Goal: Information Seeking & Learning: Learn about a topic

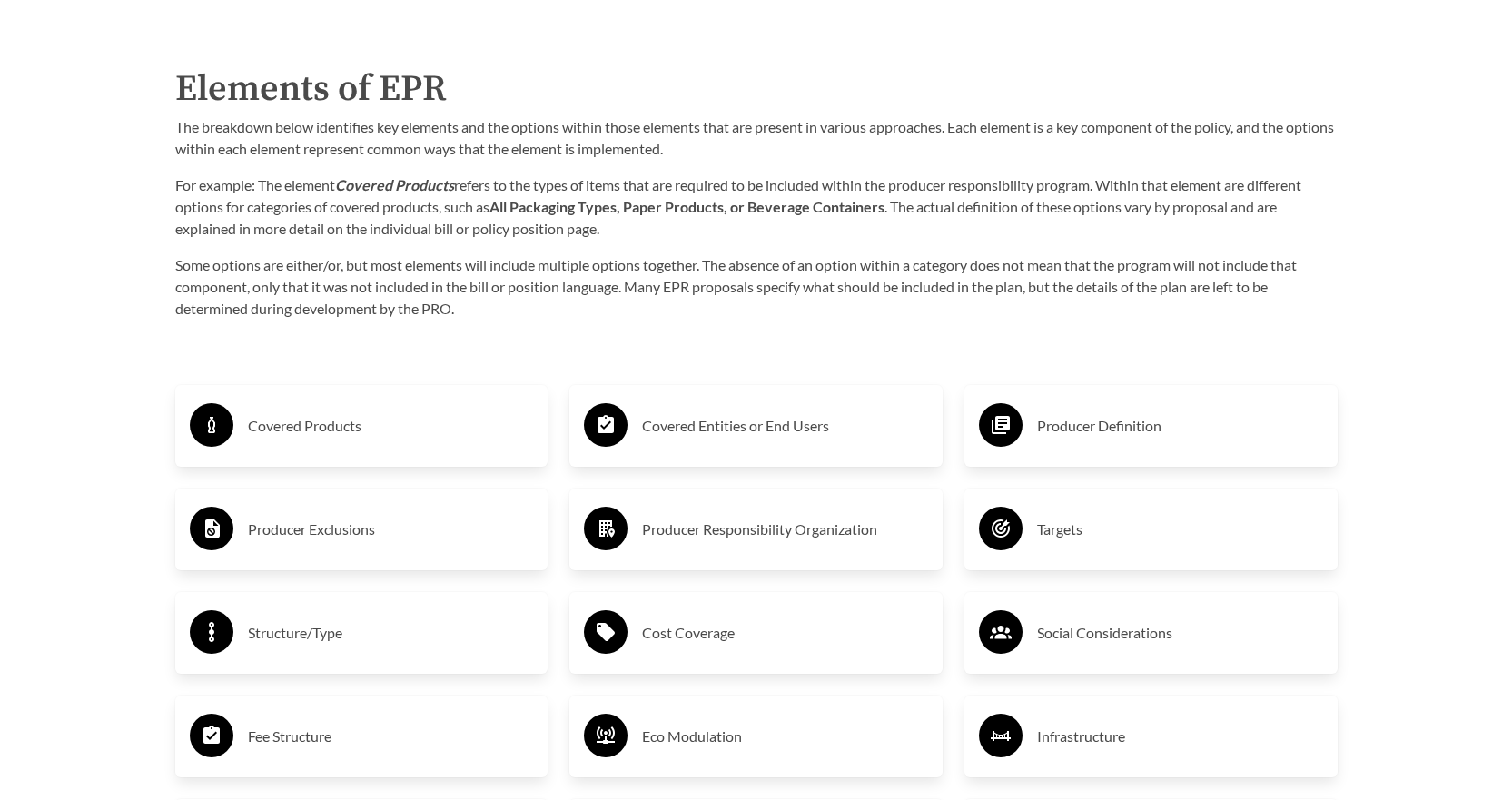
scroll to position [2906, 0]
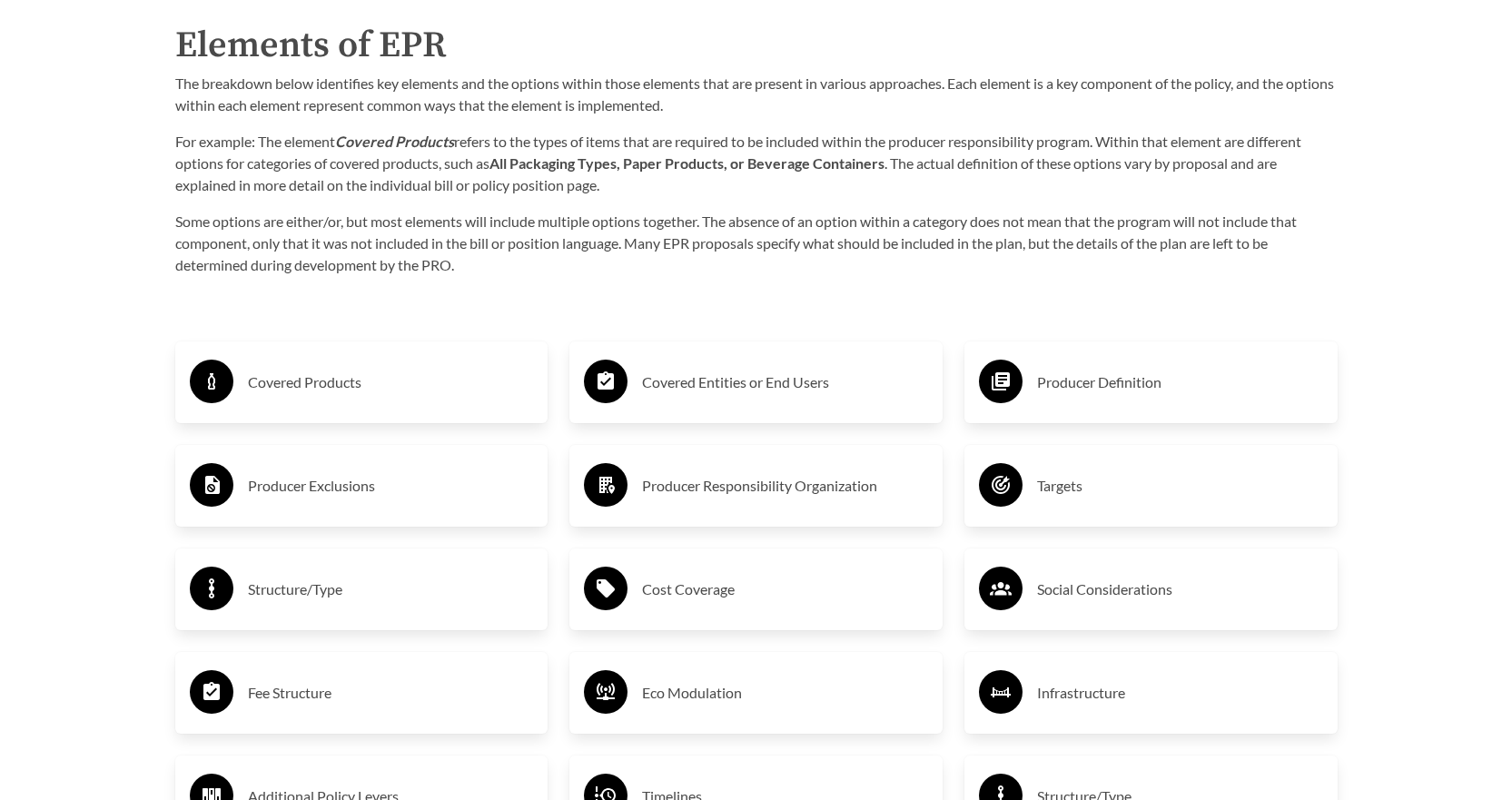
click at [413, 397] on h3 "Covered Products" at bounding box center [390, 382] width 286 height 30
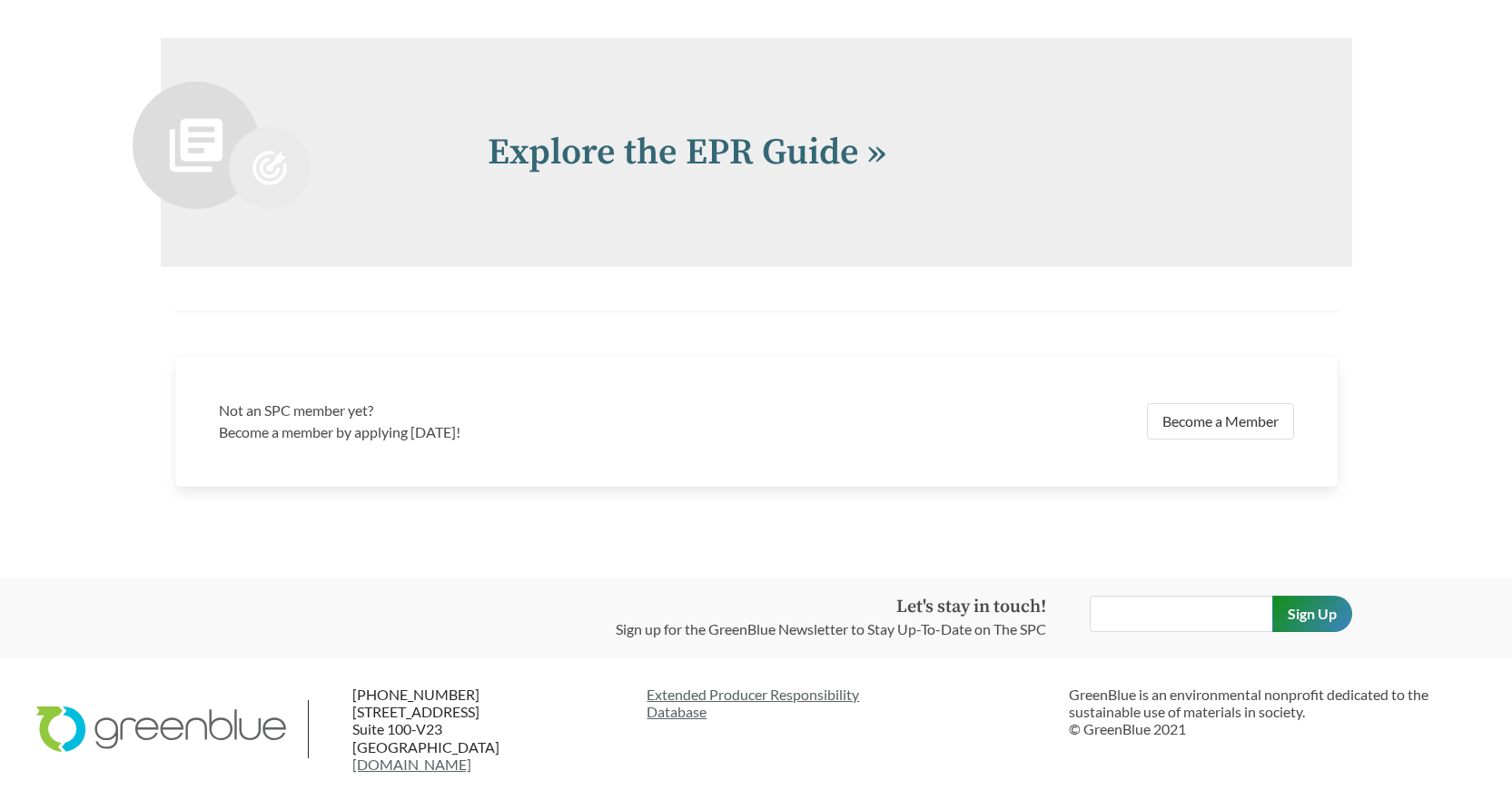
scroll to position [4217, 0]
click at [596, 149] on link "Explore the EPR Guide »" at bounding box center [686, 152] width 399 height 46
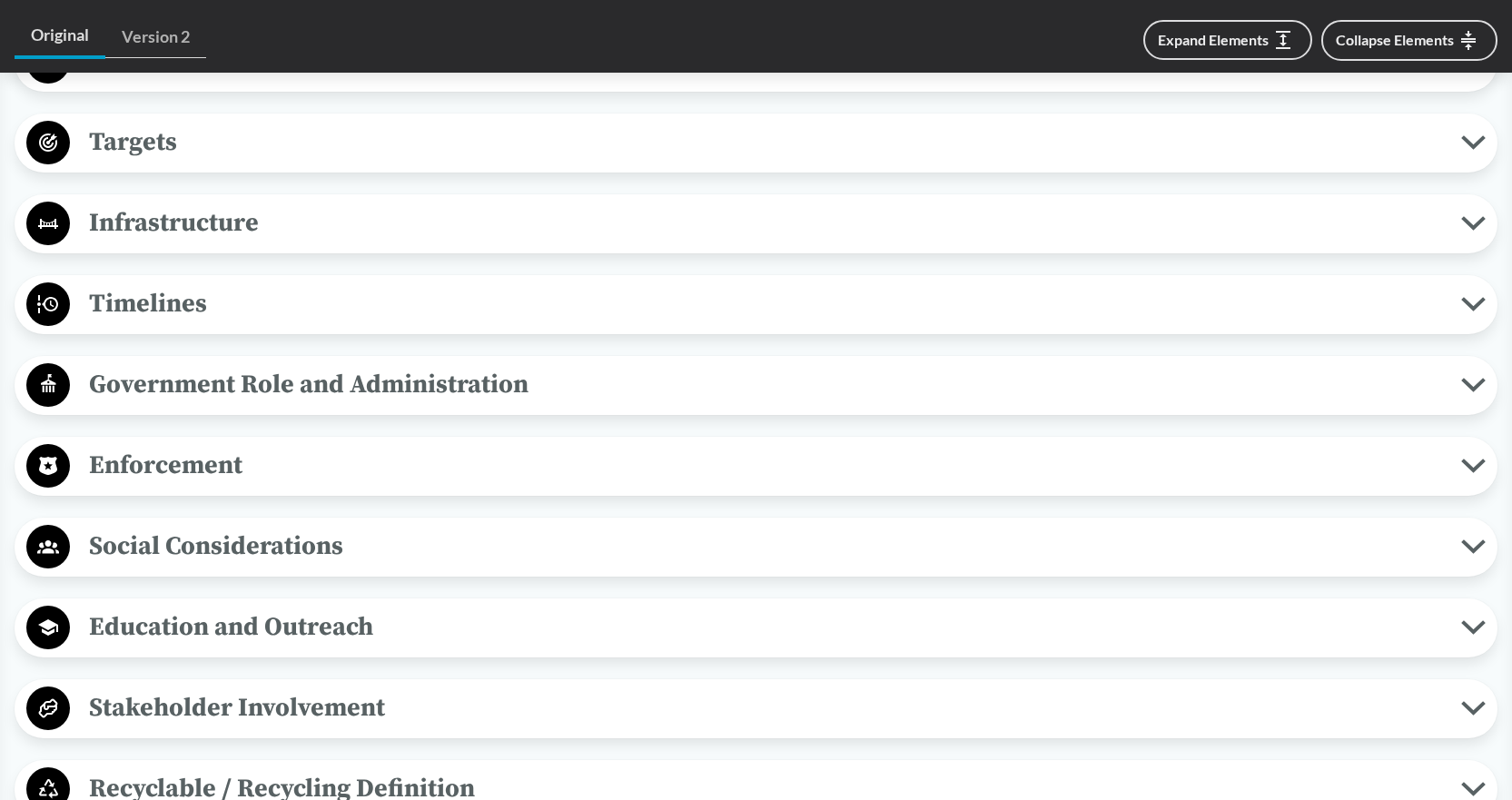
scroll to position [1634, 0]
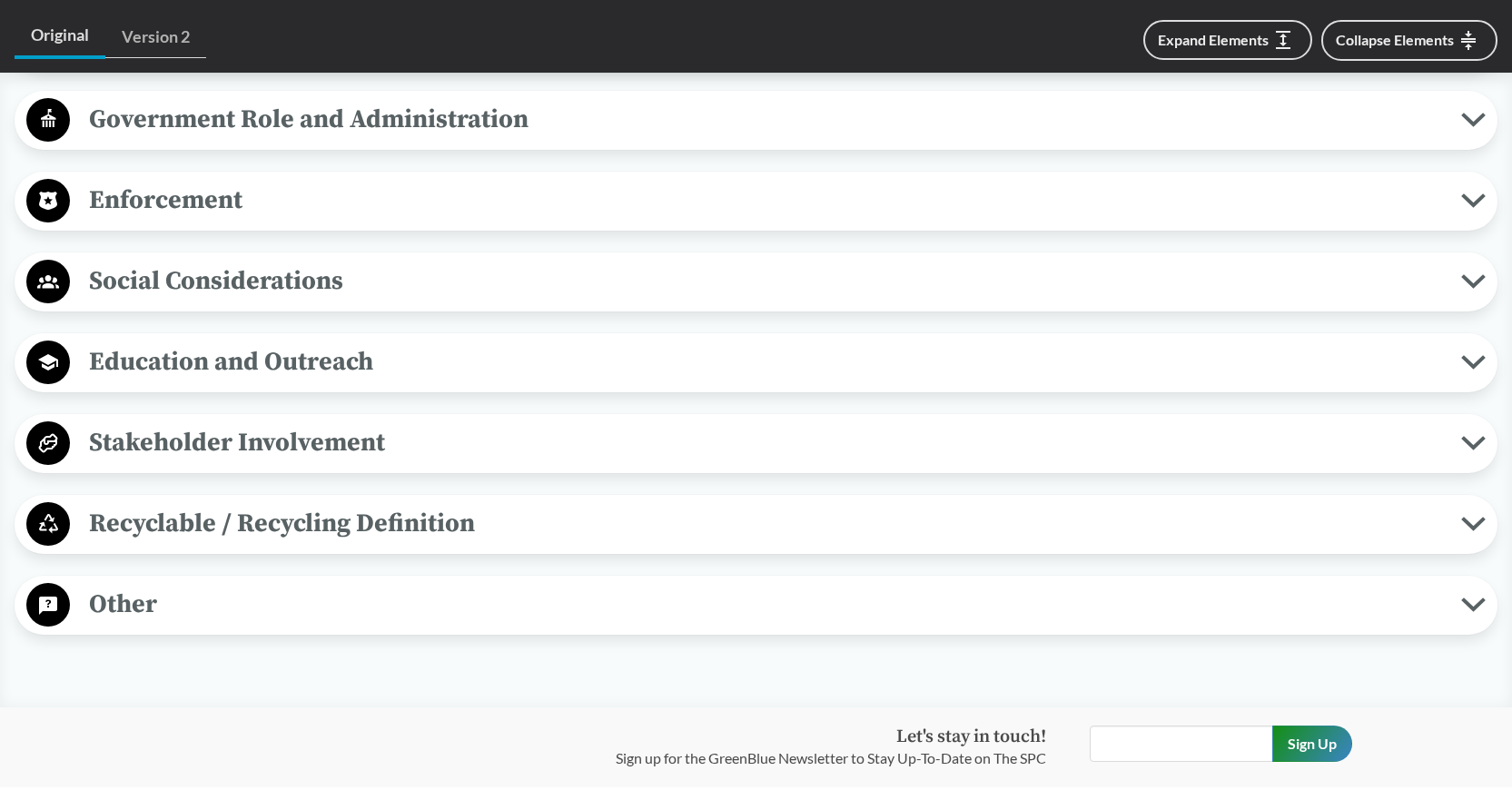
click at [253, 383] on button "Education and Outreach" at bounding box center [756, 363] width 1470 height 47
